Goal: Task Accomplishment & Management: Manage account settings

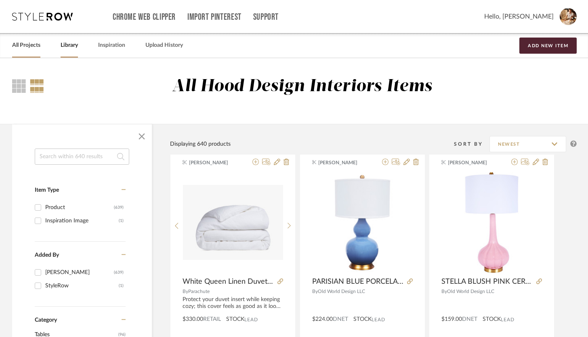
click at [20, 48] on link "All Projects" at bounding box center [26, 45] width 28 height 11
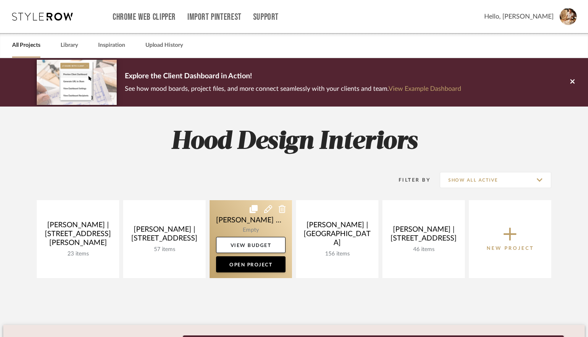
click at [245, 228] on link at bounding box center [251, 239] width 82 height 78
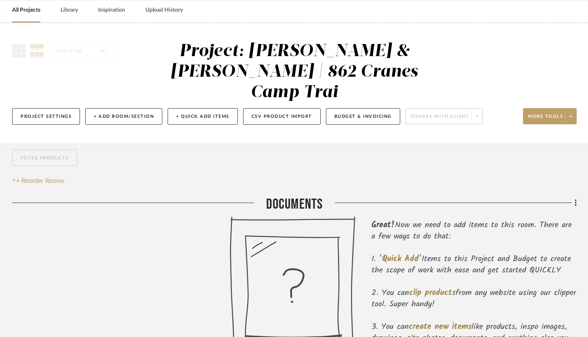
scroll to position [30, 0]
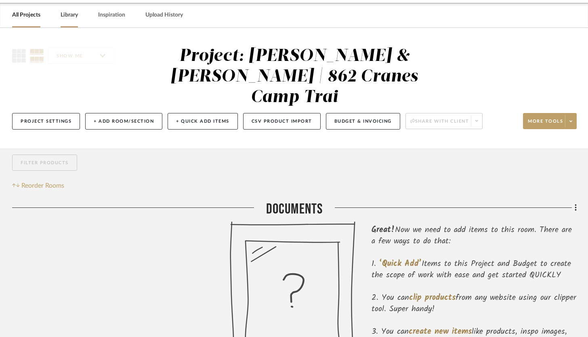
click at [76, 20] on link "Library" at bounding box center [69, 15] width 17 height 11
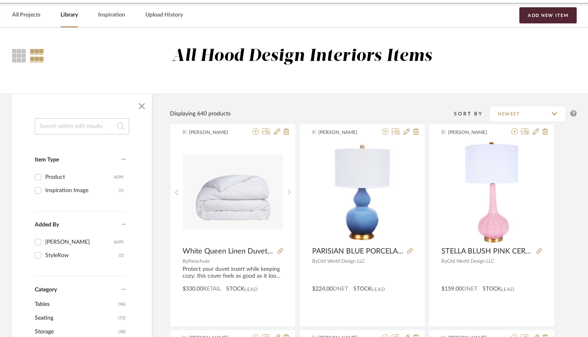
click at [67, 124] on input at bounding box center [82, 126] width 95 height 16
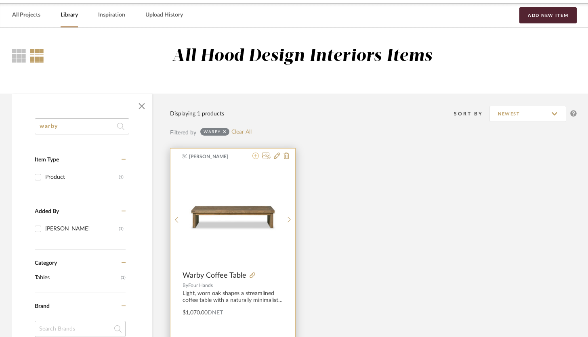
type input "warby"
click at [257, 157] on icon at bounding box center [256, 156] width 6 height 6
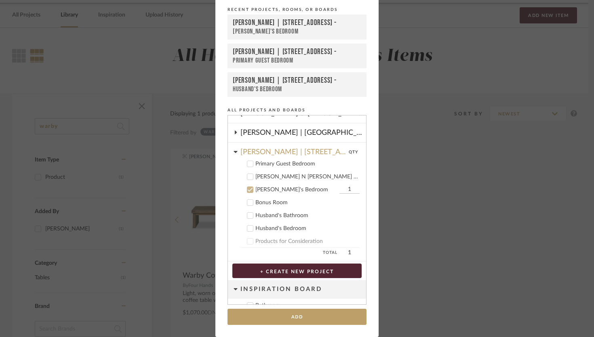
scroll to position [69, 0]
click at [234, 152] on icon at bounding box center [236, 151] width 4 height 6
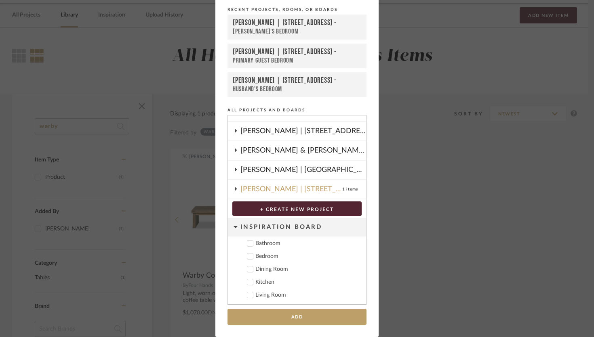
click at [241, 147] on div "[PERSON_NAME] & [PERSON_NAME] | 862 Cranes Camp Trai" at bounding box center [303, 150] width 126 height 19
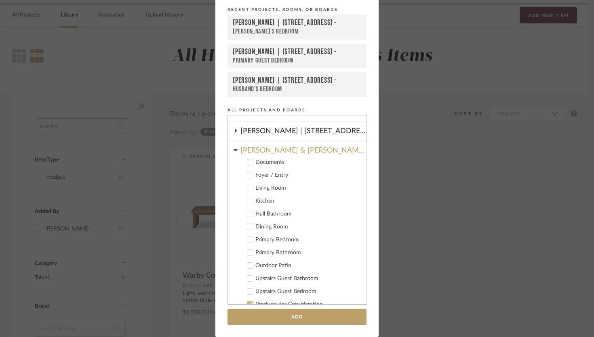
click at [248, 190] on icon at bounding box center [250, 189] width 6 height 6
click at [307, 319] on button "Add" at bounding box center [297, 317] width 139 height 17
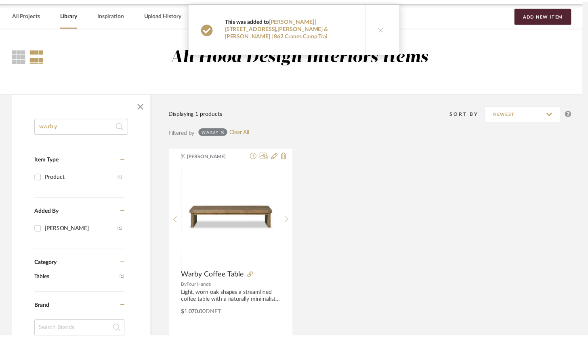
scroll to position [30, 0]
